Goal: Task Accomplishment & Management: Manage account settings

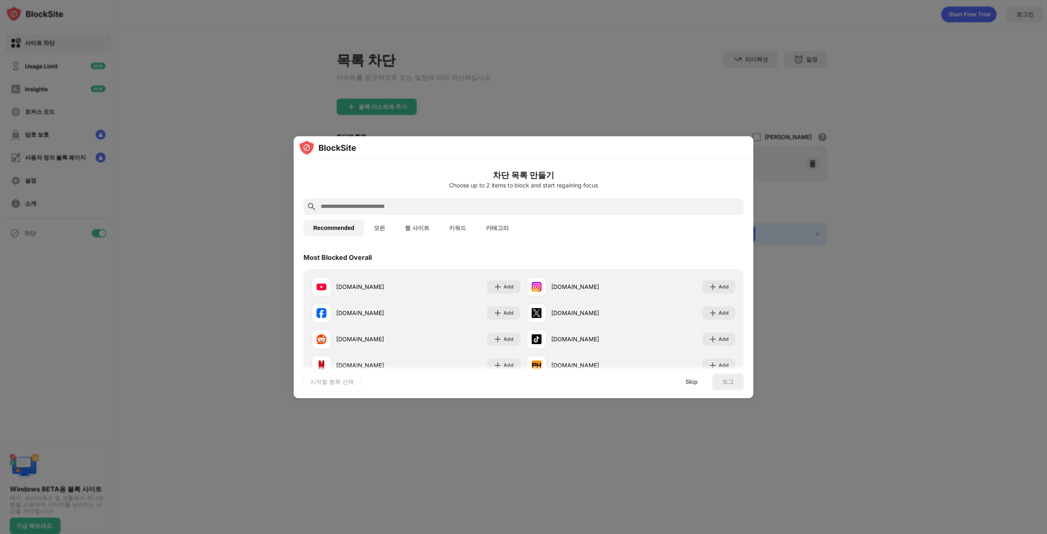
click at [849, 74] on div at bounding box center [523, 267] width 1047 height 534
click at [718, 286] on div "Add" at bounding box center [723, 287] width 10 height 8
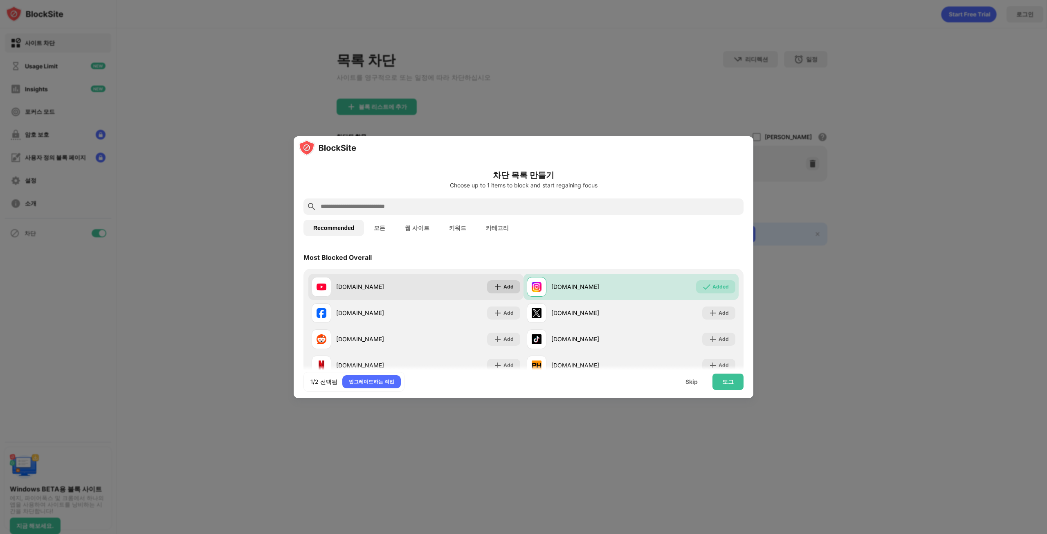
click at [505, 283] on div "Add" at bounding box center [508, 287] width 10 height 8
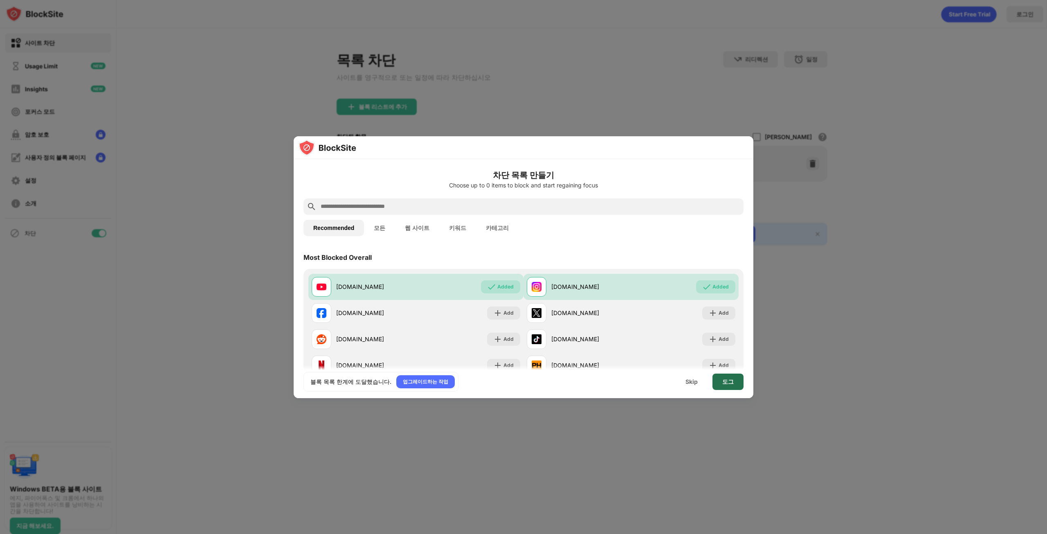
click at [738, 383] on div "도그" at bounding box center [727, 381] width 31 height 16
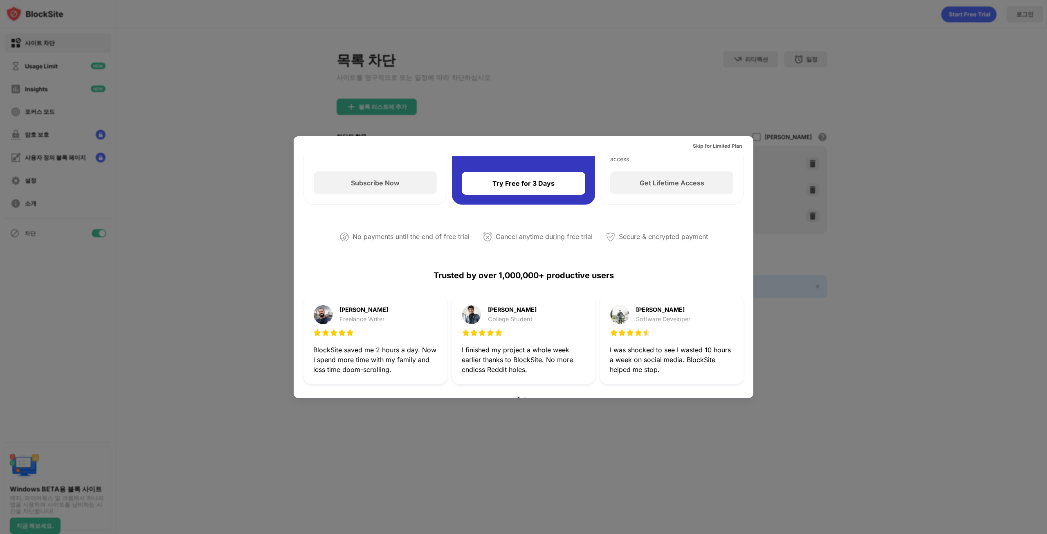
scroll to position [164, 0]
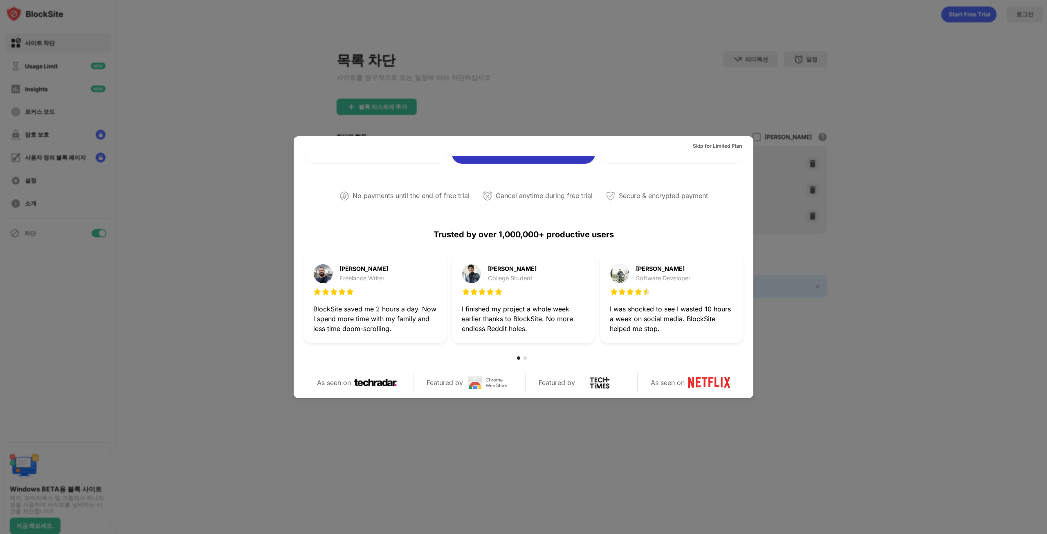
click at [835, 286] on div at bounding box center [523, 267] width 1047 height 534
click at [289, 104] on div at bounding box center [523, 267] width 1047 height 534
